Goal: Check status: Check status

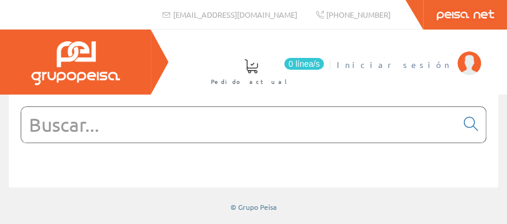
click at [440, 64] on span "Iniciar sesión" at bounding box center [393, 64] width 115 height 12
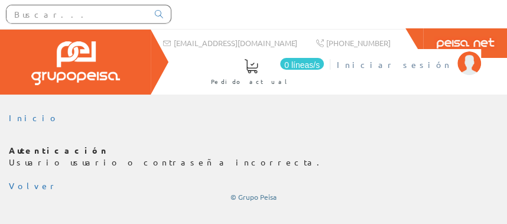
click at [425, 62] on font "Iniciar sesión" at bounding box center [393, 64] width 115 height 11
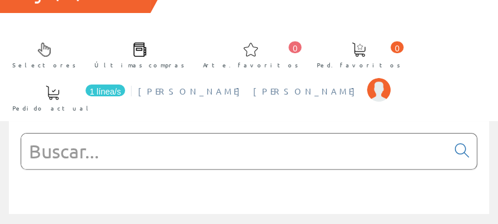
scroll to position [105, 0]
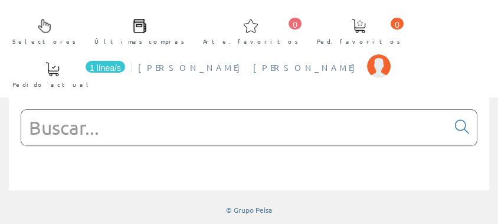
click at [138, 68] on font "FRANCISCO FLORES HERNÁNDEZ SL" at bounding box center [249, 67] width 223 height 11
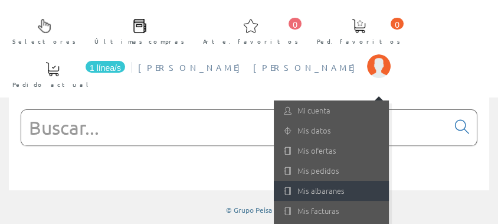
click at [298, 189] on font "Mis albaranes" at bounding box center [321, 190] width 47 height 11
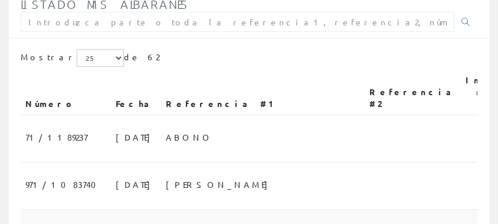
scroll to position [250, 0]
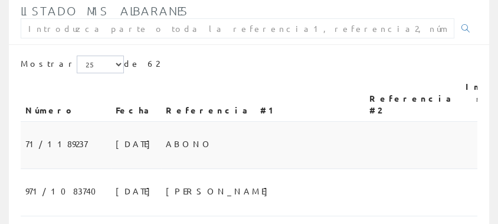
click at [161, 130] on td "ABONO" at bounding box center [263, 145] width 204 height 47
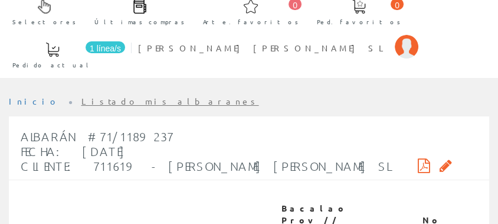
scroll to position [250, 0]
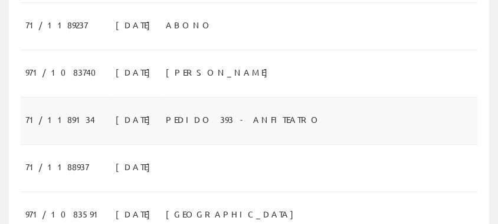
scroll to position [375, 0]
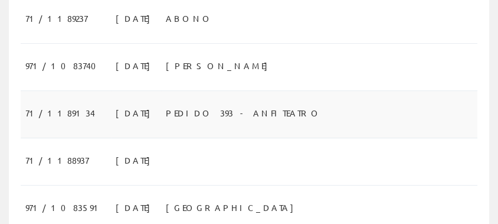
click at [166, 107] on font "PEDIDO 393 - ANFITEATRO" at bounding box center [244, 112] width 156 height 11
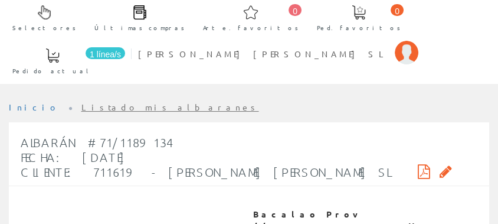
scroll to position [125, 0]
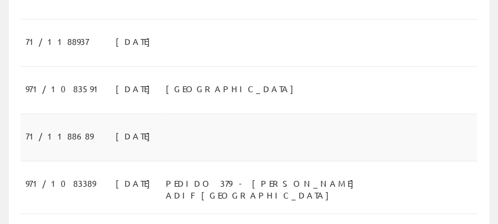
scroll to position [501, 0]
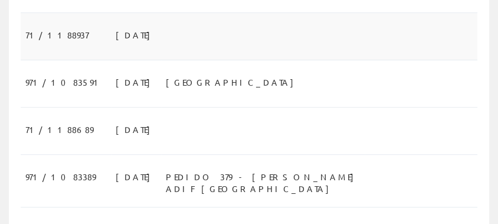
click at [116, 30] on font "29/09/2025" at bounding box center [136, 35] width 41 height 11
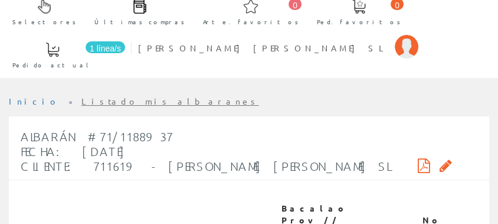
scroll to position [250, 0]
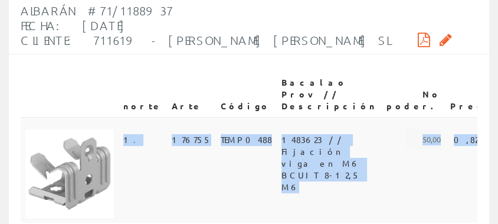
drag, startPoint x: 123, startPoint y: 123, endPoint x: 477, endPoint y: 132, distance: 354.3
click at [477, 132] on tr "1 . 176755 TEMP0488 1483623 // Fijación viga en M6 BCUIT 8-12,5 M6 50,00 0,8232…" at bounding box center [328, 170] width 614 height 106
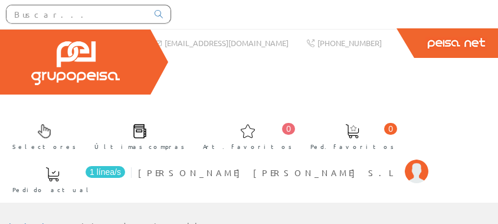
scroll to position [250, 0]
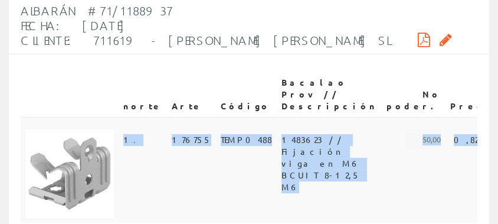
drag, startPoint x: 119, startPoint y: 123, endPoint x: 471, endPoint y: 123, distance: 351.8
click at [471, 123] on tr "1 . 176755 TEMP0488 1483623 // Fijación viga en M6 BCUIT 8-12,5 M6 50,00 0,8232…" at bounding box center [328, 170] width 614 height 106
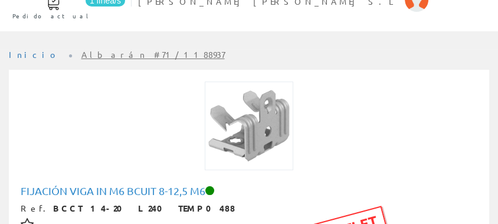
scroll to position [250, 0]
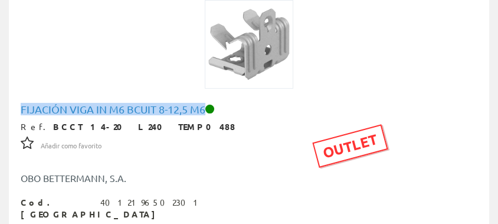
drag, startPoint x: 19, startPoint y: 106, endPoint x: 205, endPoint y: 112, distance: 186.0
copy h1 "Fijación viga in M6 BCUIT 8-12,5 M6"
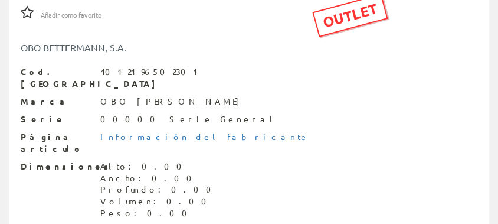
scroll to position [130, 0]
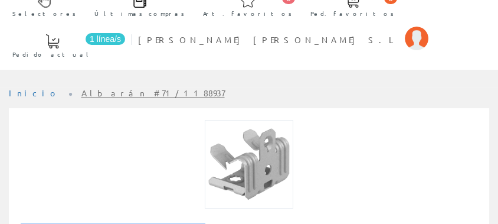
click at [98, 95] on link "Albarán #71/1188937" at bounding box center [152, 92] width 143 height 11
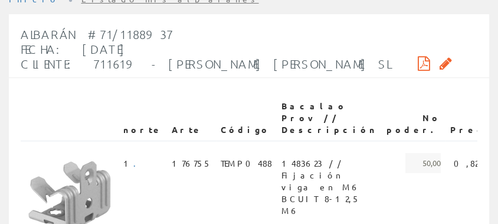
scroll to position [250, 0]
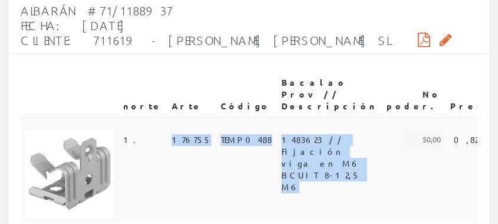
drag, startPoint x: 155, startPoint y: 124, endPoint x: 254, endPoint y: 161, distance: 105.2
click at [254, 161] on tr "1 . 176755 TEMP0488 1483623 // Fijación viga en M6 BCUIT 8-12,5 M6 50,00 0,8232…" at bounding box center [328, 170] width 614 height 106
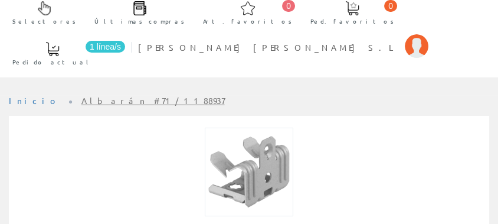
scroll to position [125, 0]
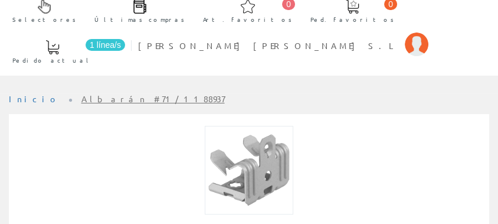
click at [100, 97] on link "Albarán #71/1188937" at bounding box center [152, 98] width 143 height 11
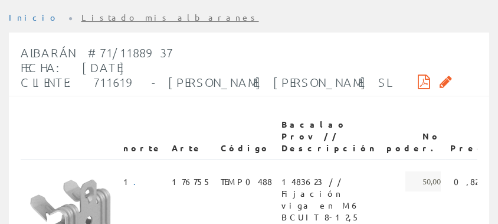
scroll to position [250, 0]
